Goal: Task Accomplishment & Management: Complete application form

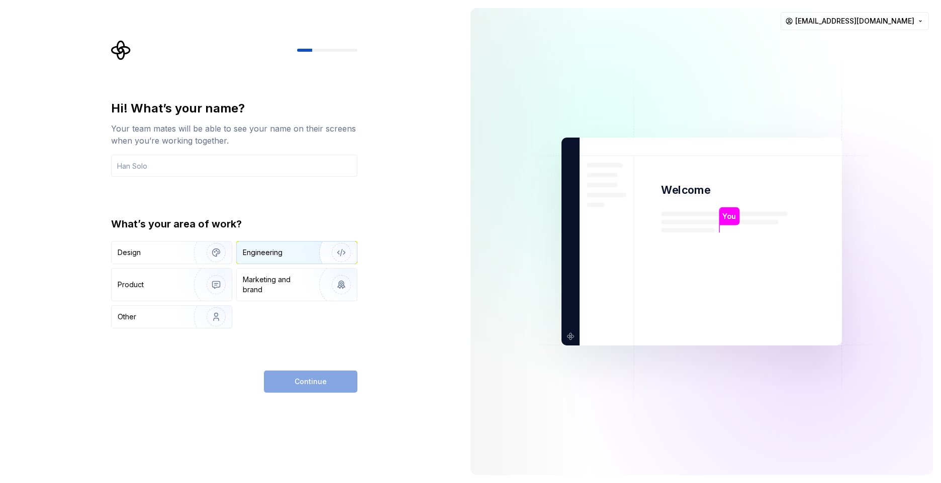
click at [279, 249] on div "Engineering" at bounding box center [263, 253] width 40 height 10
